Goal: Contribute content: Contribute content

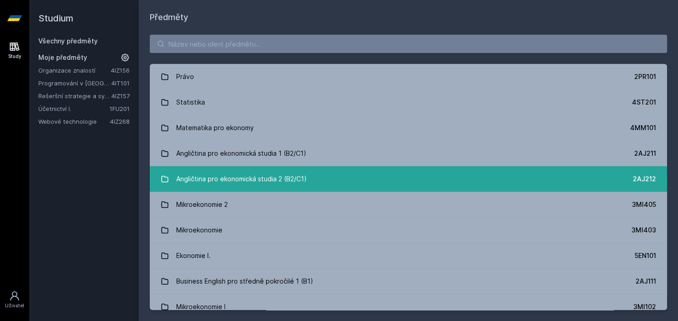
click at [186, 174] on div "Angličtina pro ekonomická studia 2 (B2/C1)" at bounding box center [241, 179] width 131 height 18
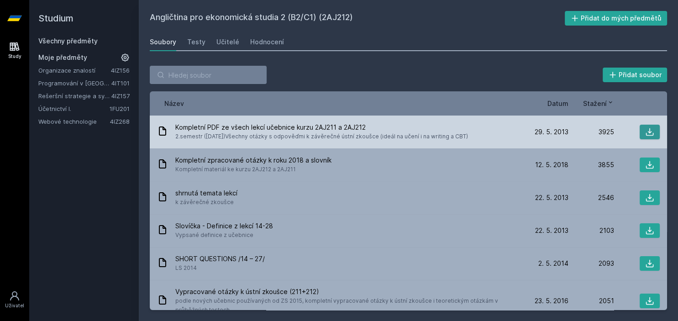
click at [653, 128] on icon at bounding box center [649, 131] width 9 height 9
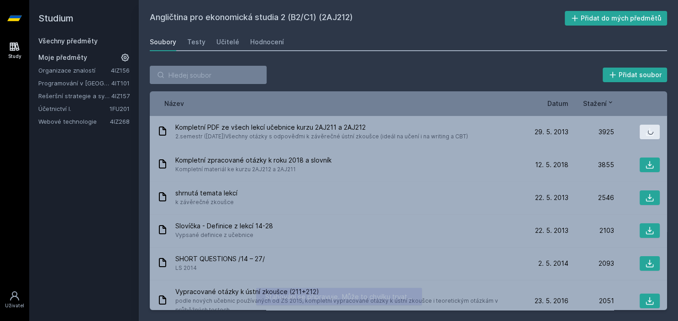
click at [469, 68] on div "Přidat soubor" at bounding box center [408, 75] width 517 height 18
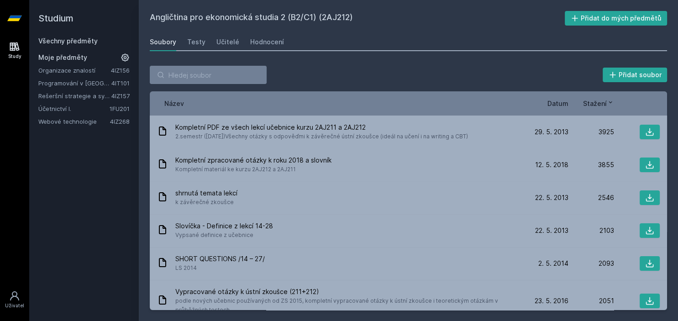
click at [564, 102] on span "Datum" at bounding box center [557, 104] width 21 height 10
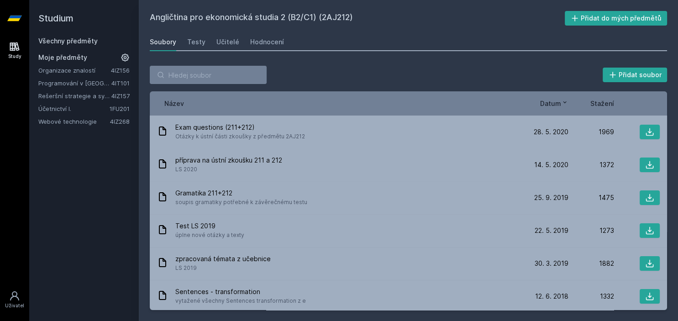
click at [667, 112] on div "Přidat soubor Řazení: Název Datum Stažení Název Datum Stažení Exam questions (2…" at bounding box center [408, 188] width 539 height 266
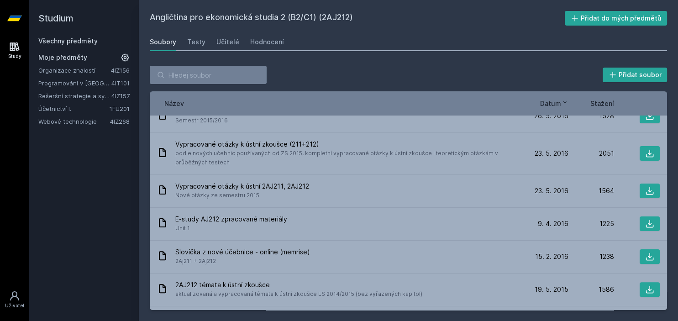
scroll to position [290, 0]
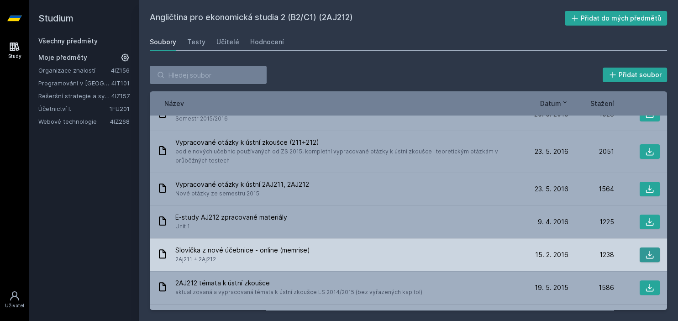
click at [647, 252] on icon at bounding box center [649, 254] width 9 height 9
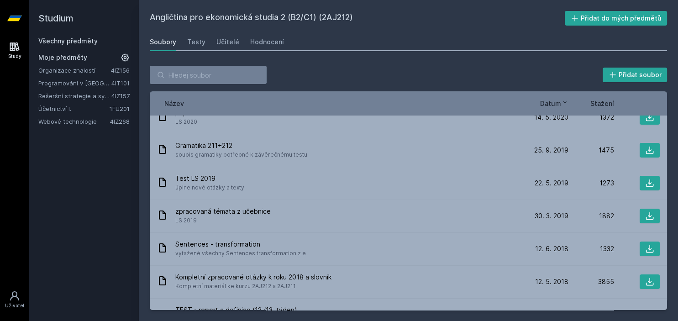
scroll to position [0, 0]
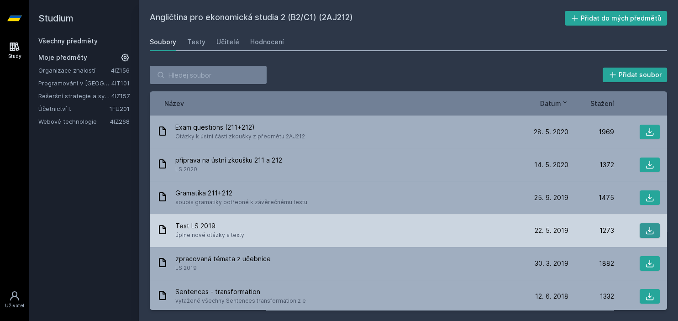
drag, startPoint x: 666, startPoint y: 120, endPoint x: 656, endPoint y: 231, distance: 112.3
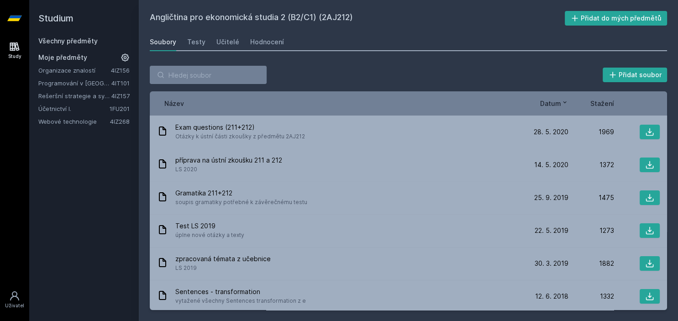
click at [667, 143] on div "Přidat soubor Řazení: Název Datum Stažení Název Datum Stažení Exam questions (2…" at bounding box center [408, 188] width 539 height 266
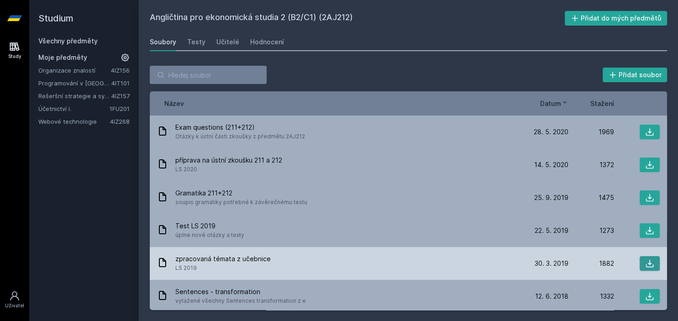
click at [650, 262] on icon at bounding box center [650, 264] width 8 height 8
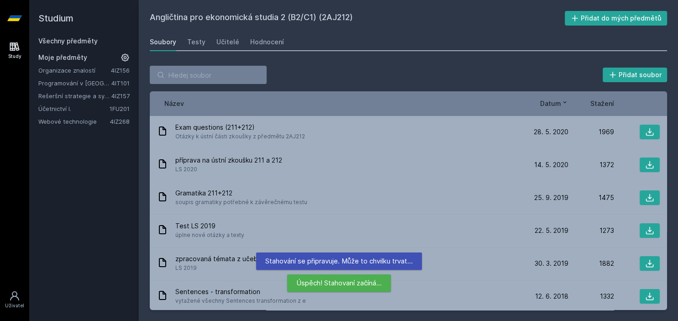
click at [523, 5] on div "Angličtina pro ekonomická studia 2 (B2/C1) (2AJ212) Přidat do mých předmětů [GE…" at bounding box center [408, 160] width 539 height 321
drag, startPoint x: 567, startPoint y: 95, endPoint x: 495, endPoint y: 10, distance: 111.8
click at [495, 10] on div "Angličtina pro ekonomická studia 2 (B2/C1) (2AJ212) Přidat do mých předmětů [GE…" at bounding box center [408, 160] width 539 height 321
